Goal: Task Accomplishment & Management: Manage account settings

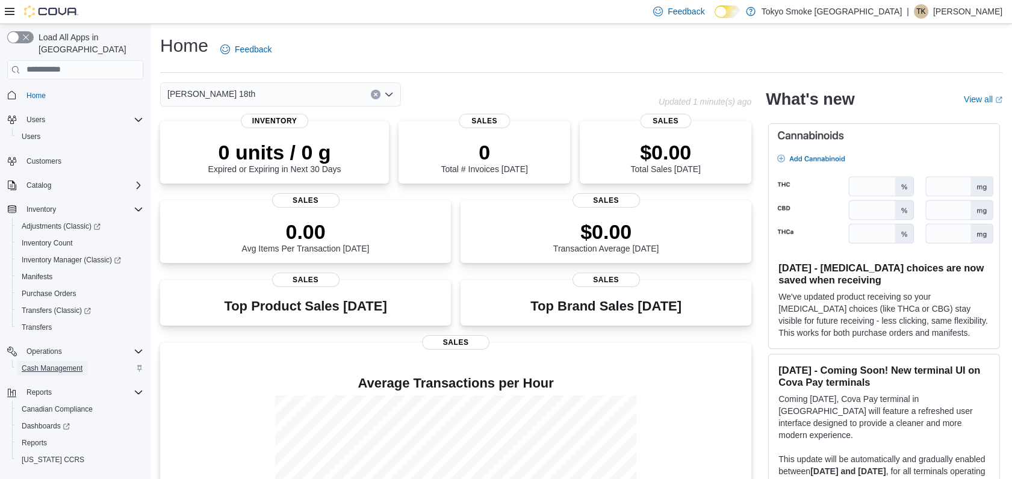
click at [43, 364] on span "Cash Management" at bounding box center [52, 369] width 61 height 10
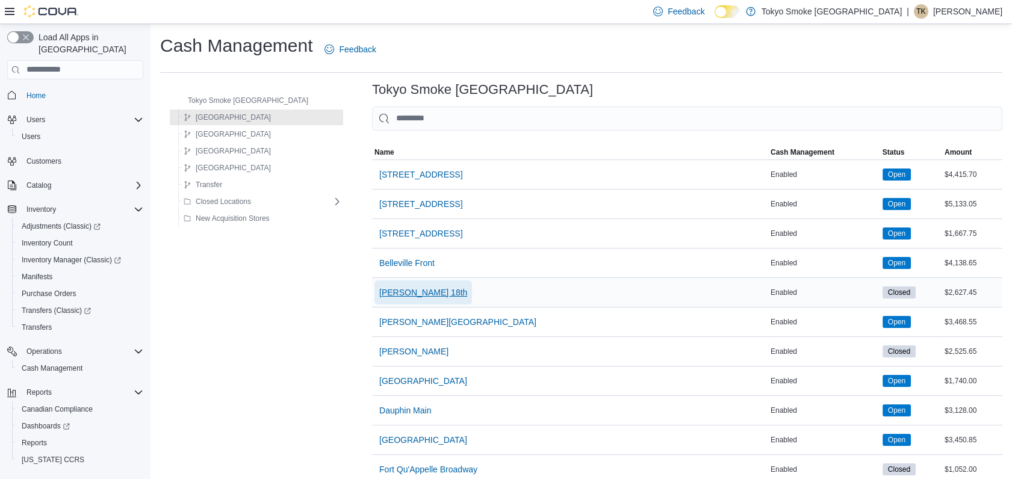
click at [382, 293] on span "[PERSON_NAME] 18th" at bounding box center [423, 293] width 88 height 12
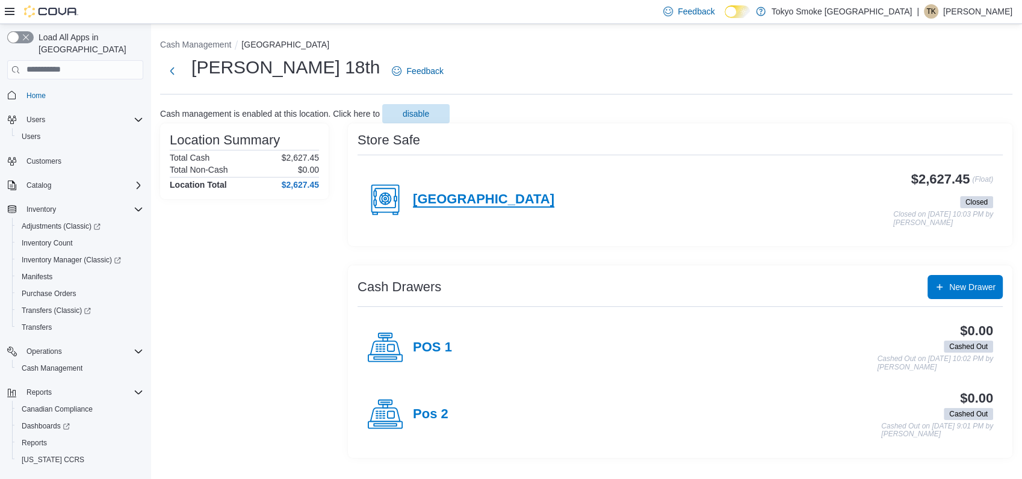
click at [435, 202] on h4 "[GEOGRAPHIC_DATA]" at bounding box center [483, 200] width 141 height 16
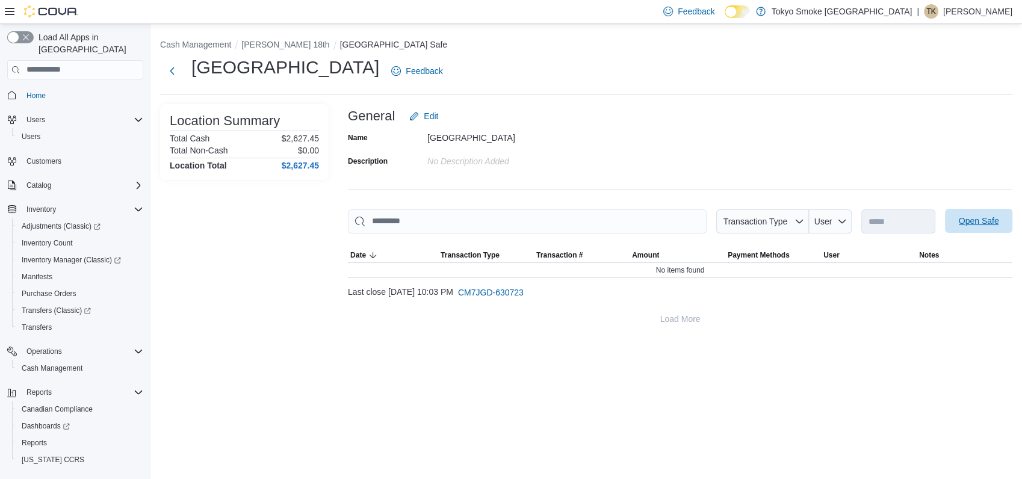
click at [997, 223] on span "Open Safe" at bounding box center [979, 221] width 40 height 12
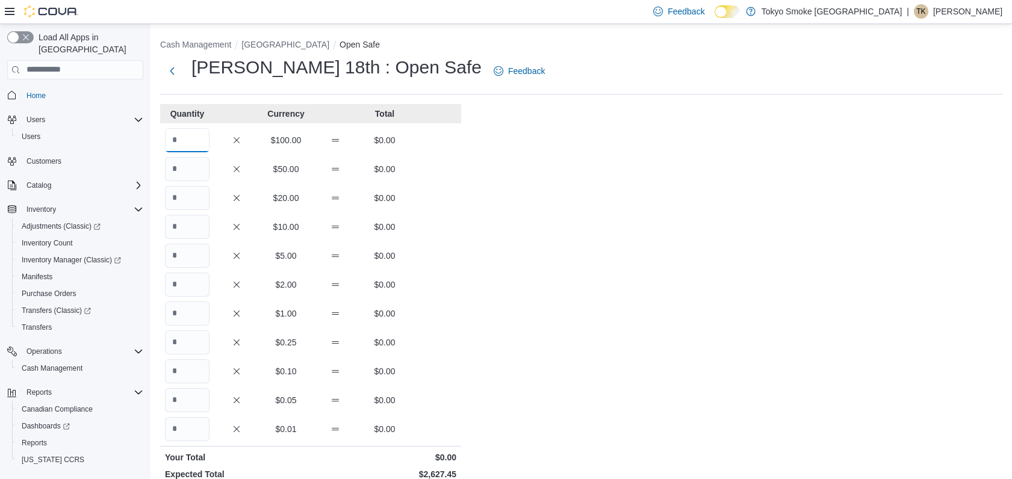
click at [182, 144] on input "Quantity" at bounding box center [187, 140] width 45 height 24
type input "*"
type input "**"
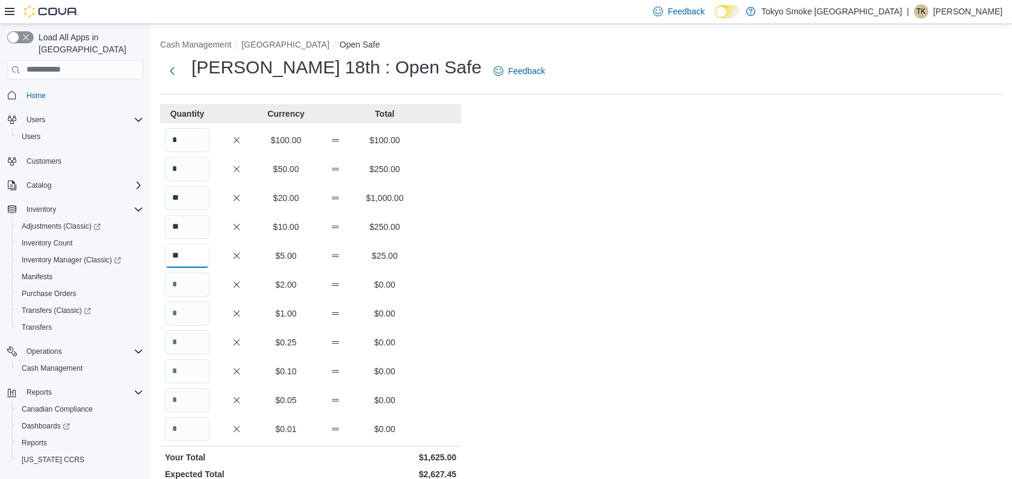
type input "**"
type input "***"
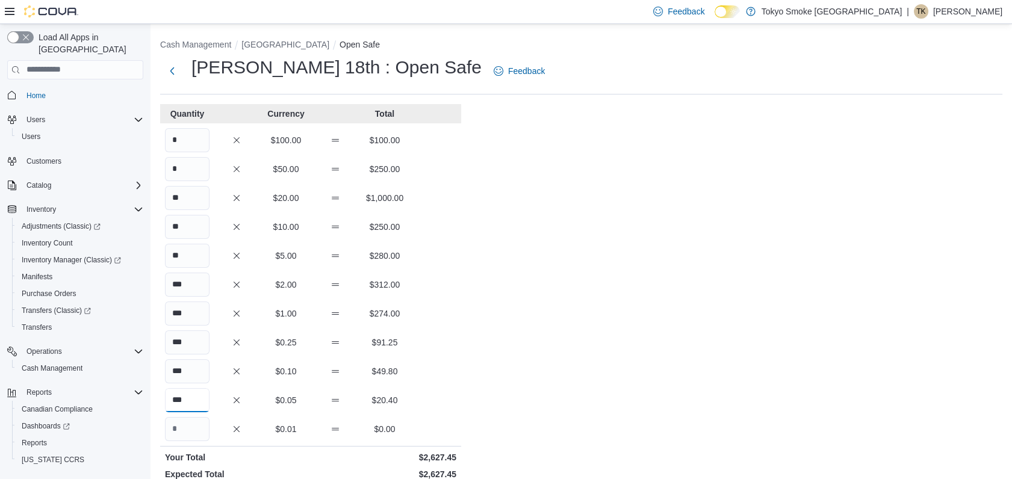
type input "***"
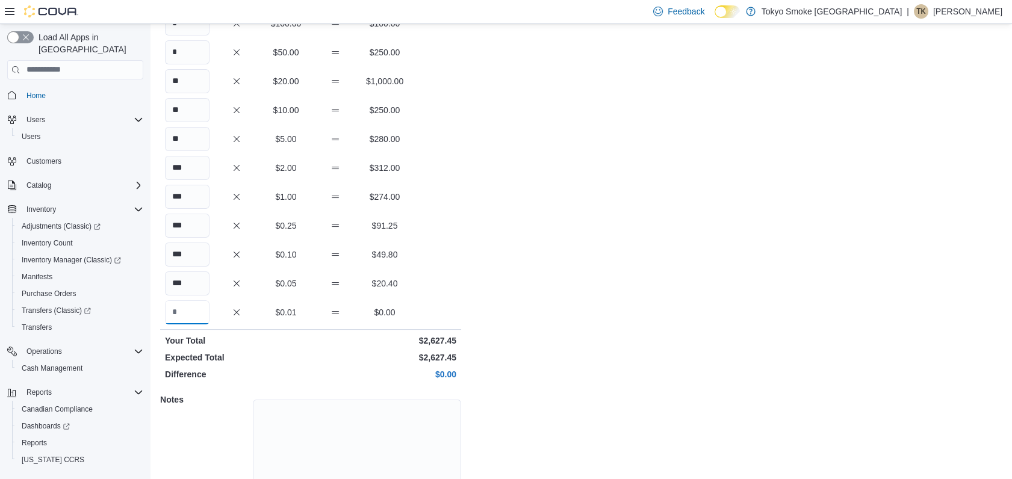
scroll to position [173, 0]
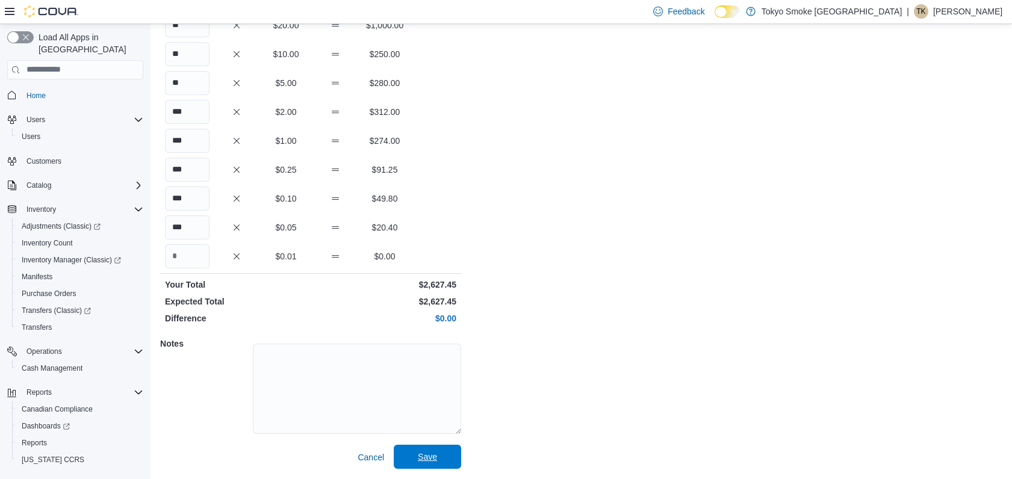
click at [438, 455] on span "Save" at bounding box center [427, 457] width 53 height 24
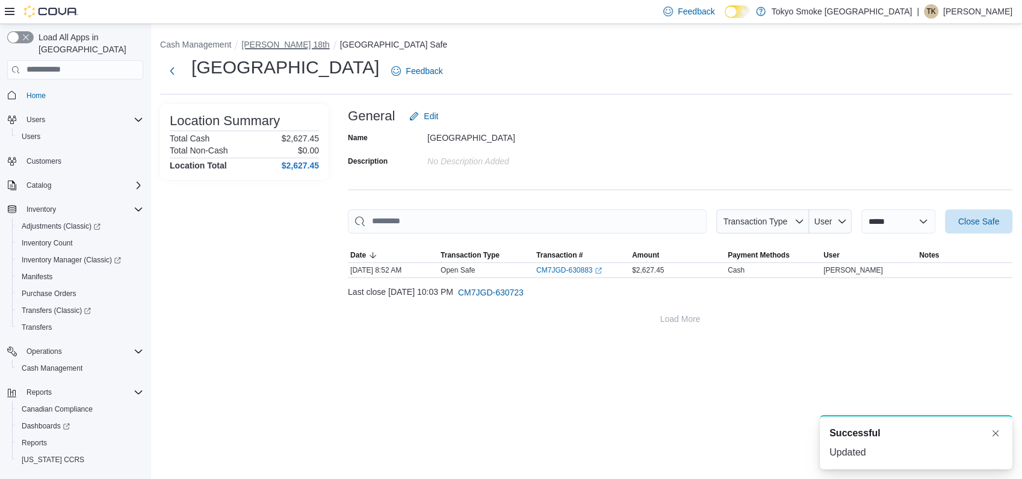
click at [265, 48] on button "[PERSON_NAME] 18th" at bounding box center [285, 45] width 88 height 10
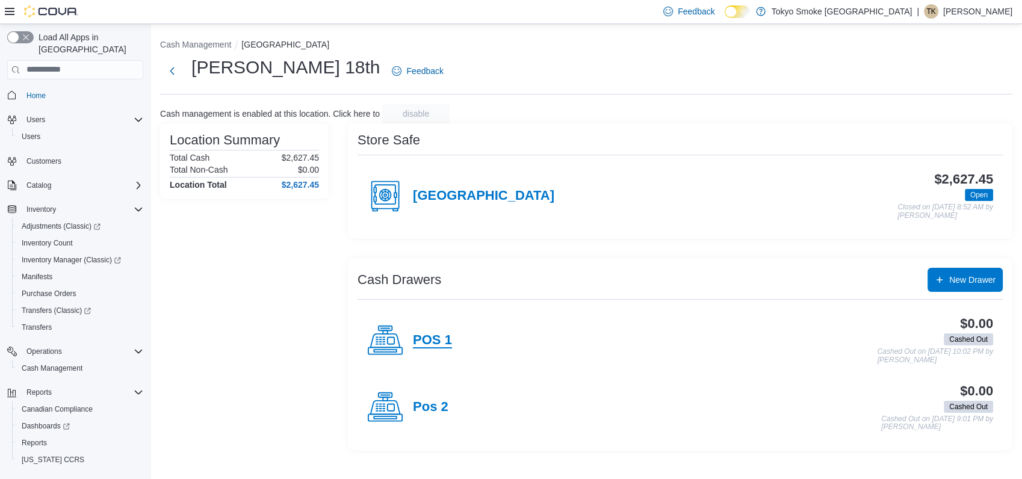
click at [424, 338] on h4 "POS 1" at bounding box center [432, 341] width 39 height 16
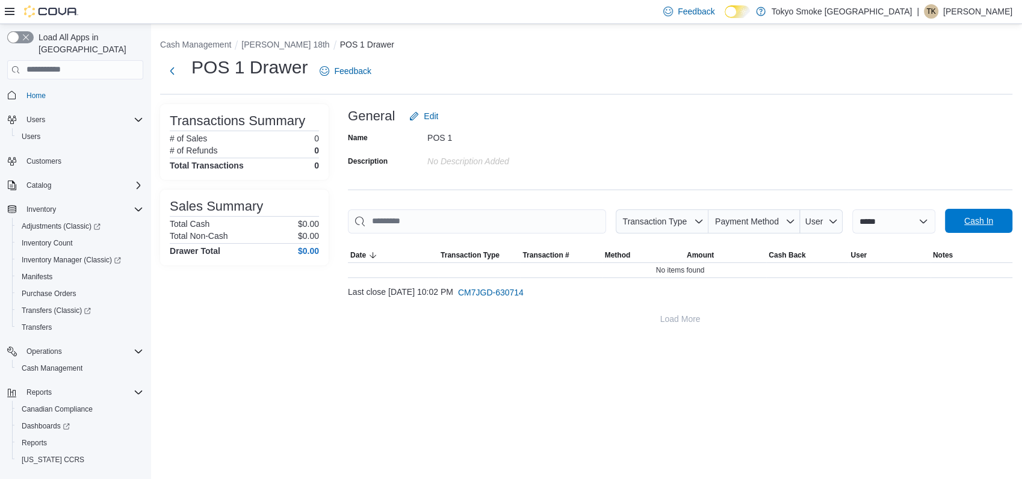
click at [973, 222] on span "Cash In" at bounding box center [978, 221] width 29 height 12
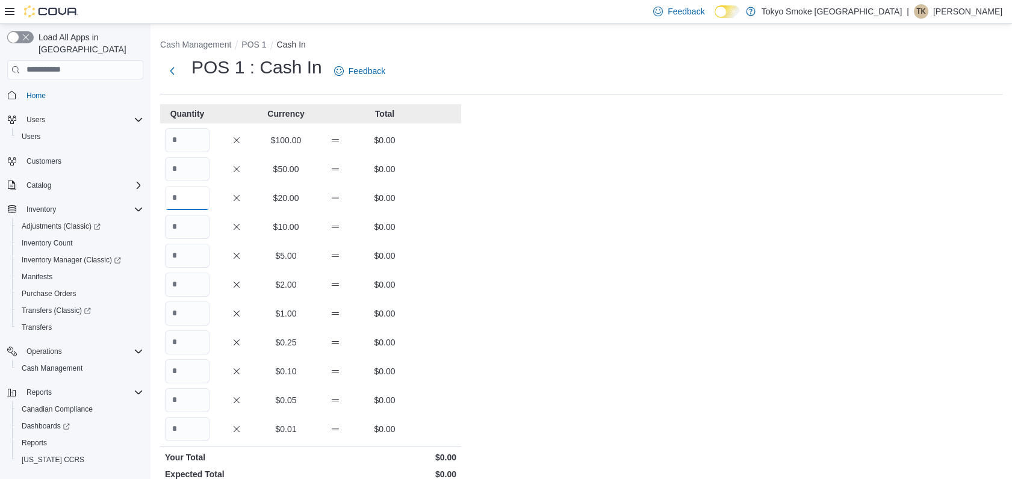
click at [190, 199] on input "Quantity" at bounding box center [187, 198] width 45 height 24
click at [188, 221] on input "Quantity" at bounding box center [187, 227] width 45 height 24
type input "*"
type input "**"
type input "*"
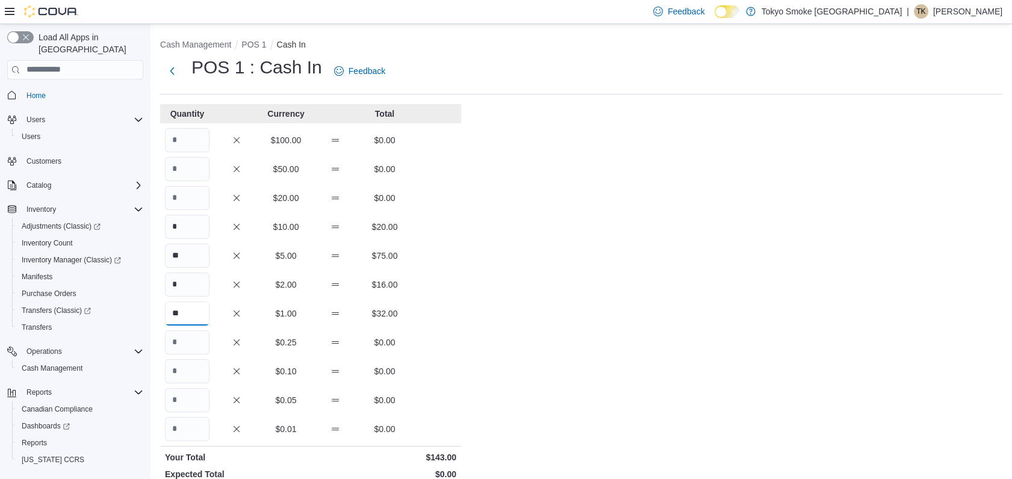
type input "**"
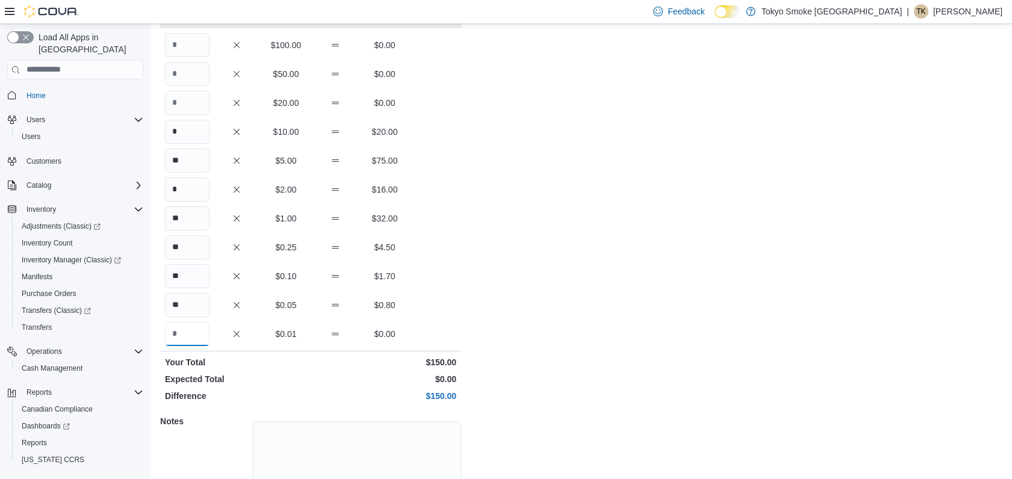
scroll to position [173, 0]
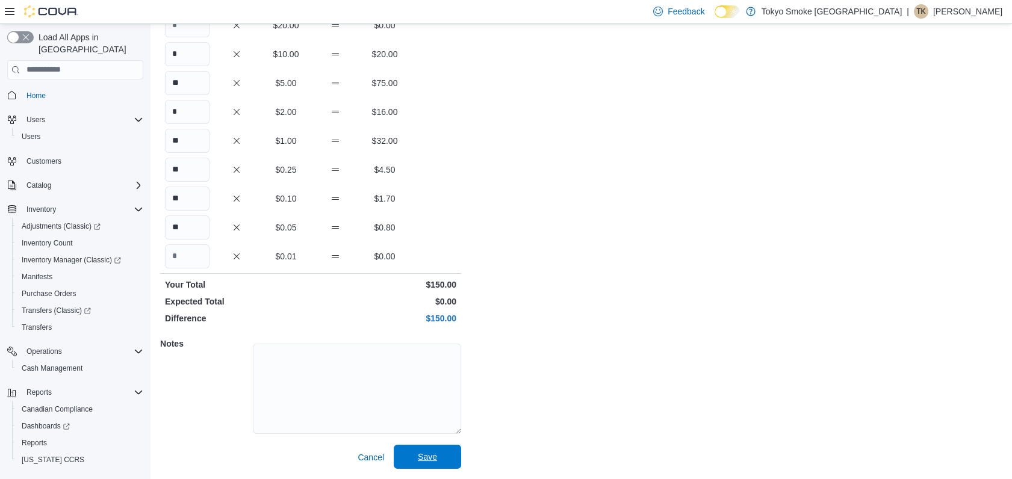
click at [433, 452] on span "Save" at bounding box center [427, 457] width 19 height 12
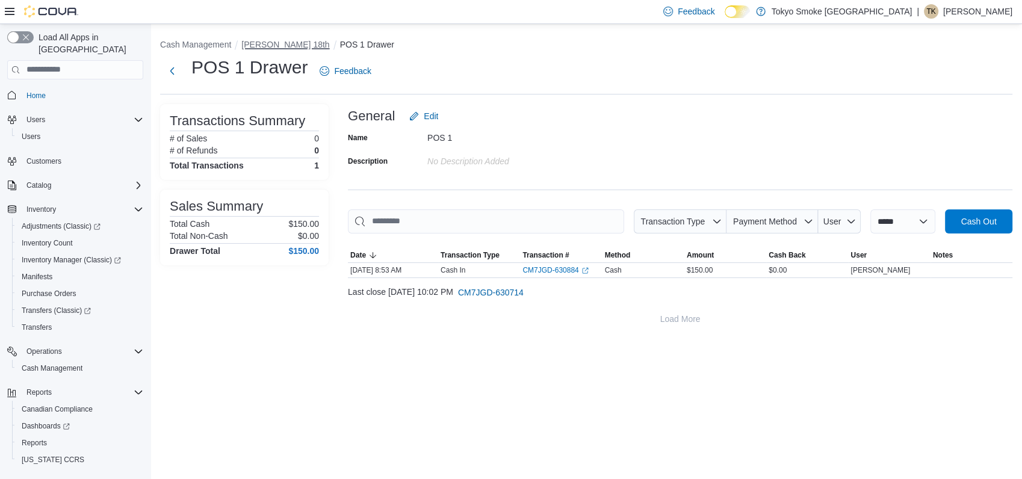
click at [276, 43] on button "[PERSON_NAME] 18th" at bounding box center [285, 45] width 88 height 10
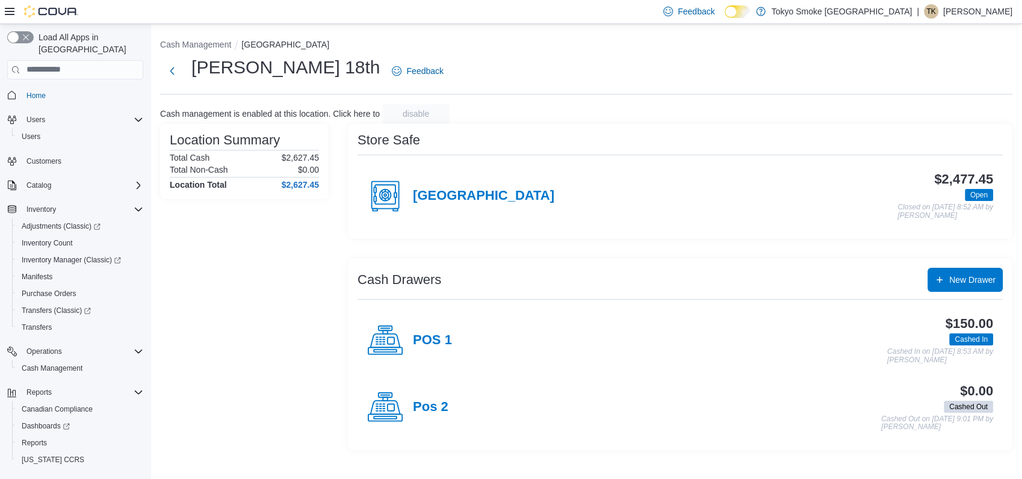
click at [438, 420] on div "Pos 2" at bounding box center [407, 407] width 81 height 36
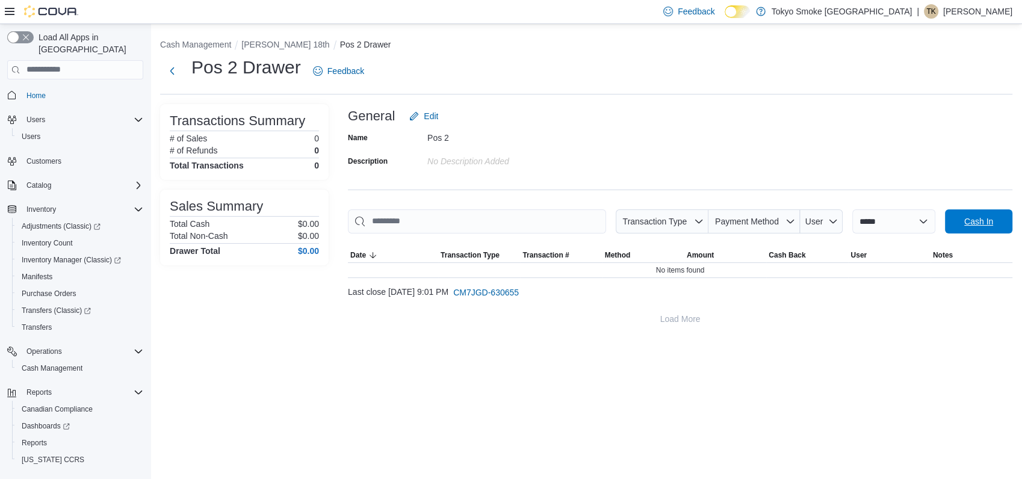
click at [978, 223] on span "Cash In" at bounding box center [978, 221] width 29 height 12
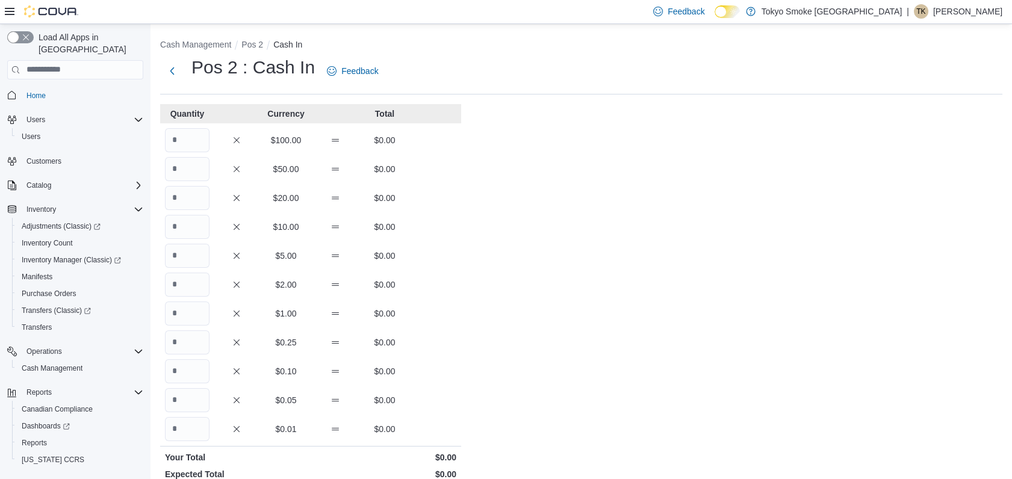
click at [187, 240] on div "Quantity Currency Total $100.00 $0.00 $50.00 $0.00 $20.00 $0.00 $10.00 $0.00 $5…" at bounding box center [310, 373] width 301 height 538
click at [186, 219] on input "Quantity" at bounding box center [187, 227] width 45 height 24
type input "*"
type input "**"
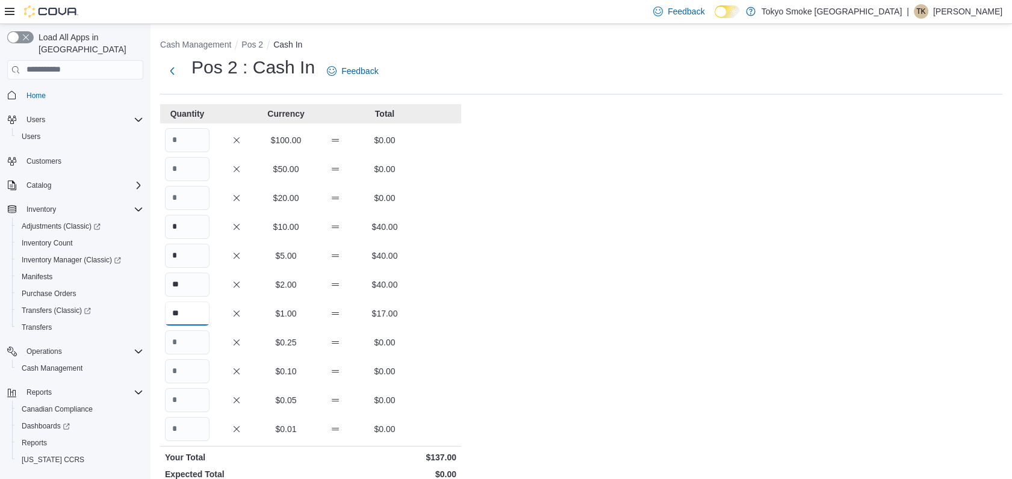
type input "**"
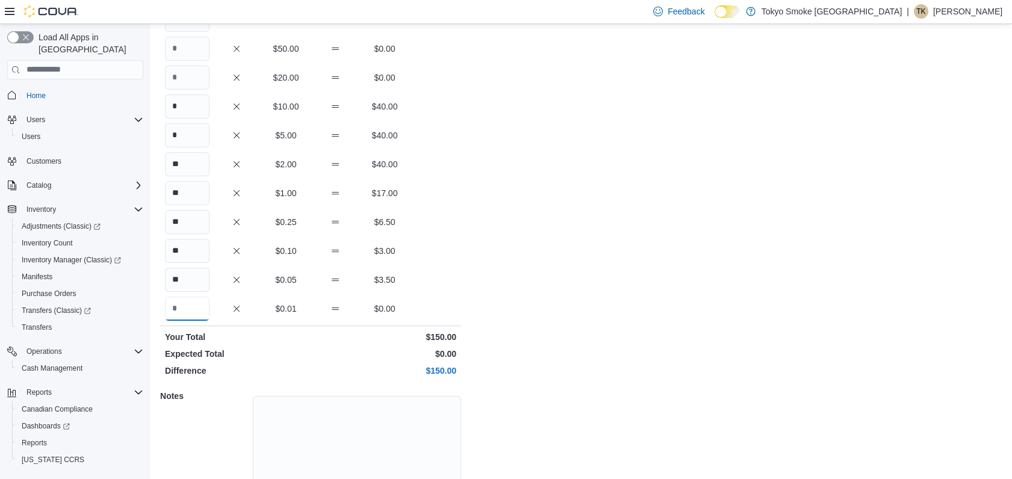
scroll to position [173, 0]
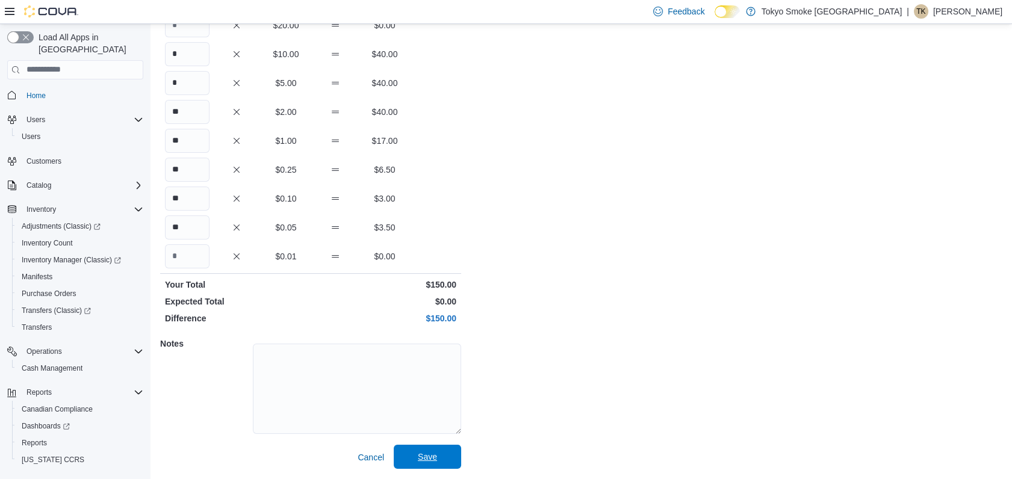
click at [430, 462] on span "Save" at bounding box center [427, 457] width 53 height 24
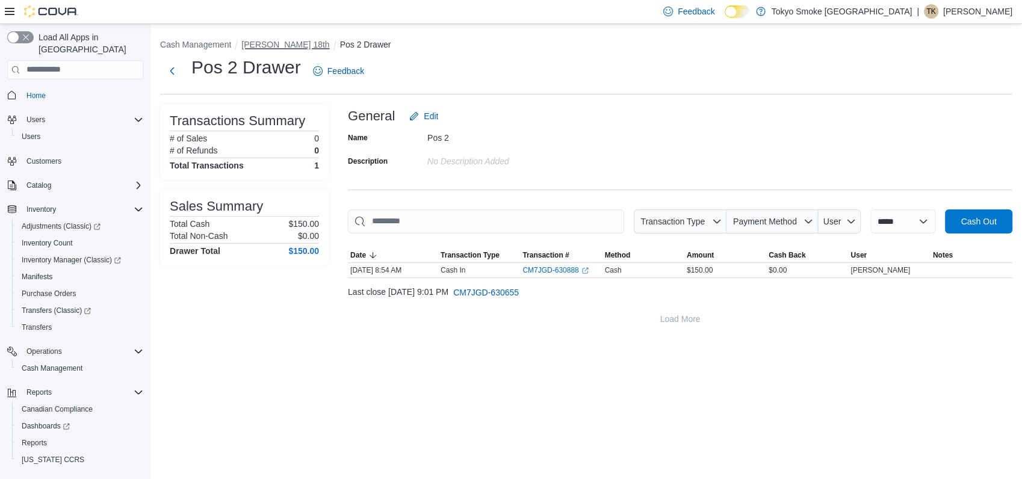
click at [283, 41] on button "[PERSON_NAME] 18th" at bounding box center [285, 45] width 88 height 10
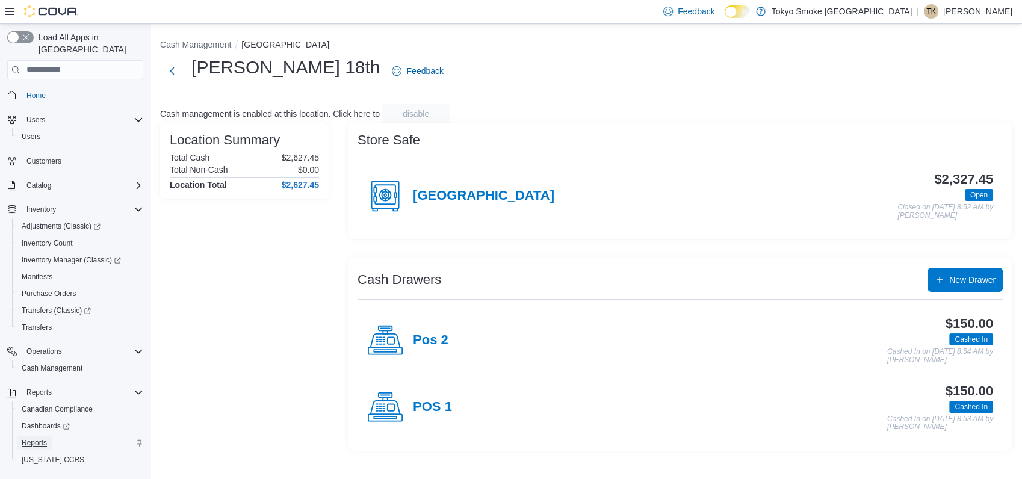
click at [35, 438] on span "Reports" at bounding box center [34, 443] width 25 height 10
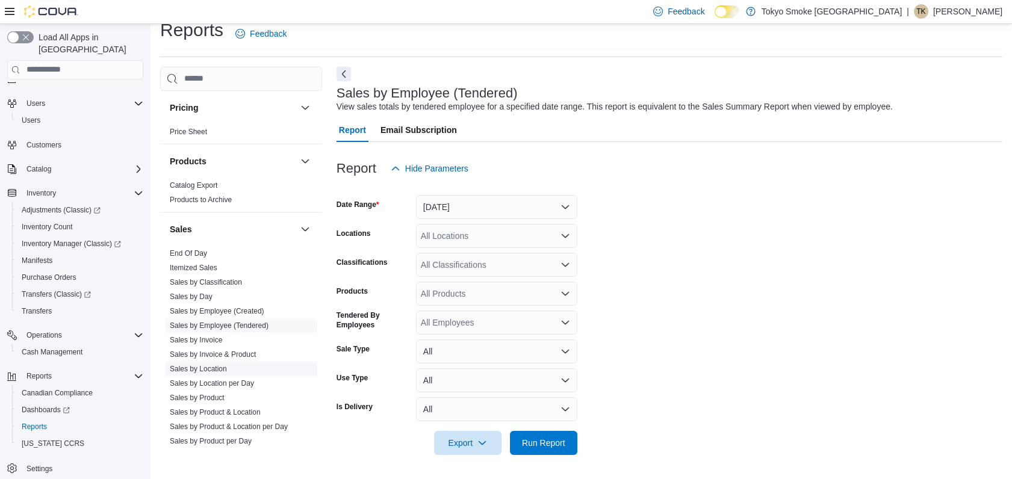
scroll to position [583, 0]
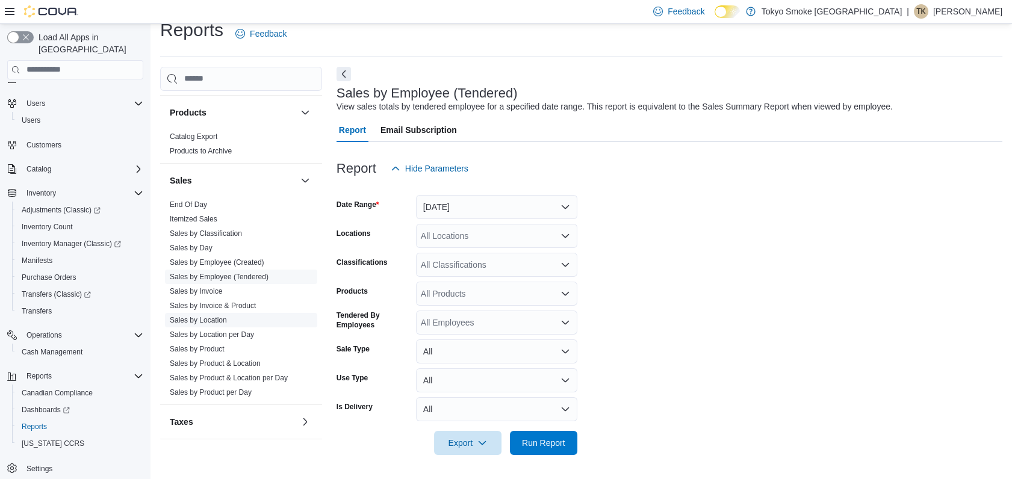
click at [219, 318] on link "Sales by Location" at bounding box center [198, 320] width 57 height 8
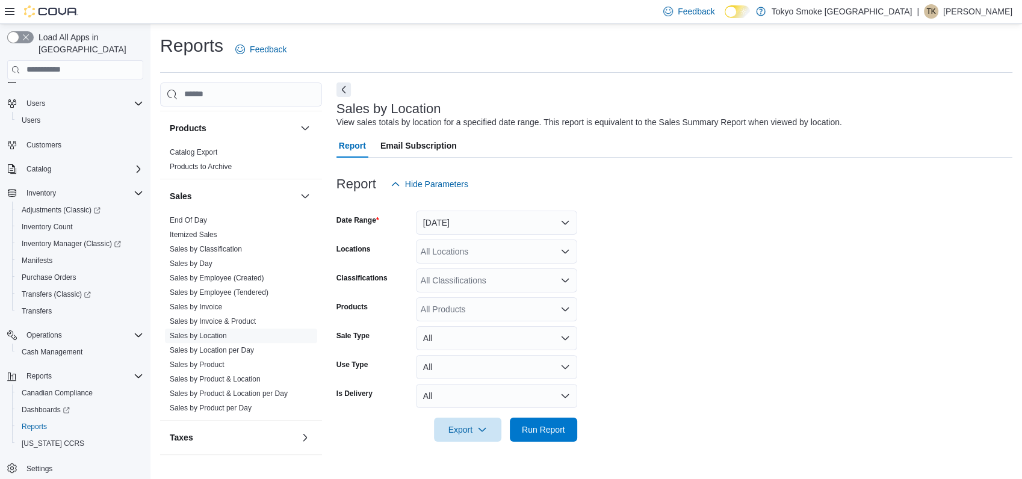
click at [467, 254] on div "All Locations" at bounding box center [496, 252] width 161 height 24
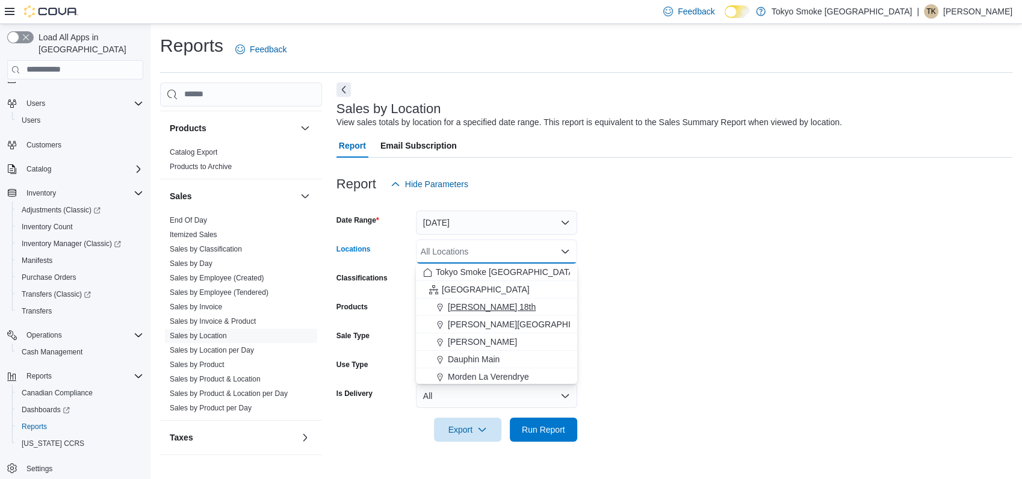
click at [462, 307] on span "[PERSON_NAME] 18th" at bounding box center [492, 307] width 88 height 12
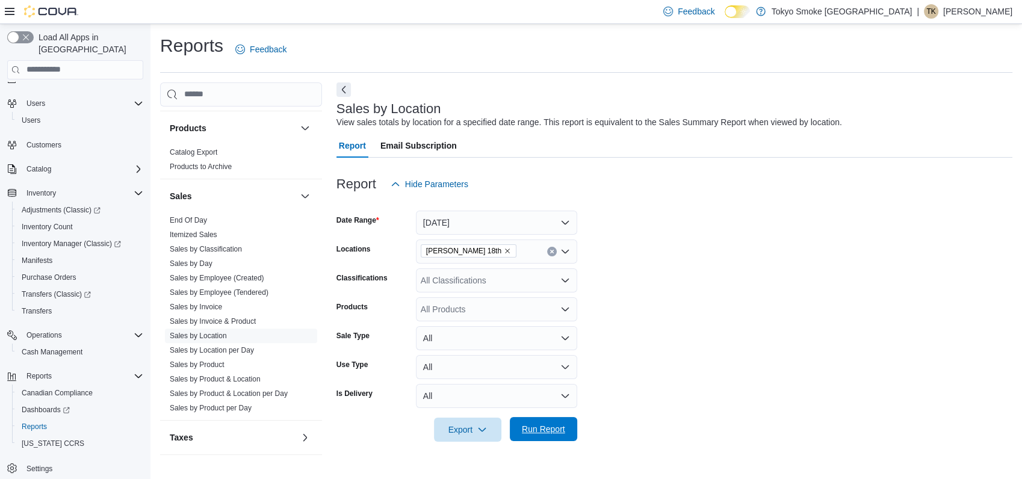
click at [520, 421] on span "Run Report" at bounding box center [543, 429] width 53 height 24
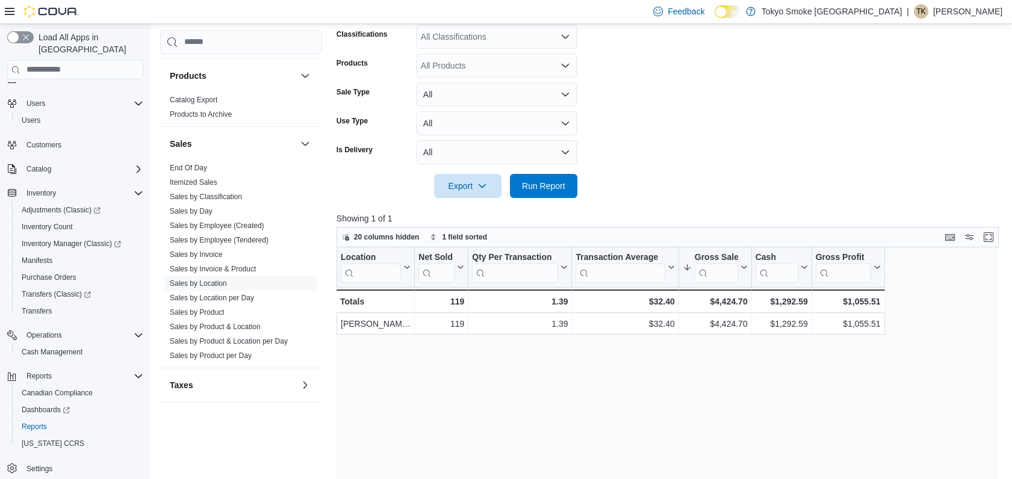
scroll to position [267, 0]
